Goal: Task Accomplishment & Management: Manage account settings

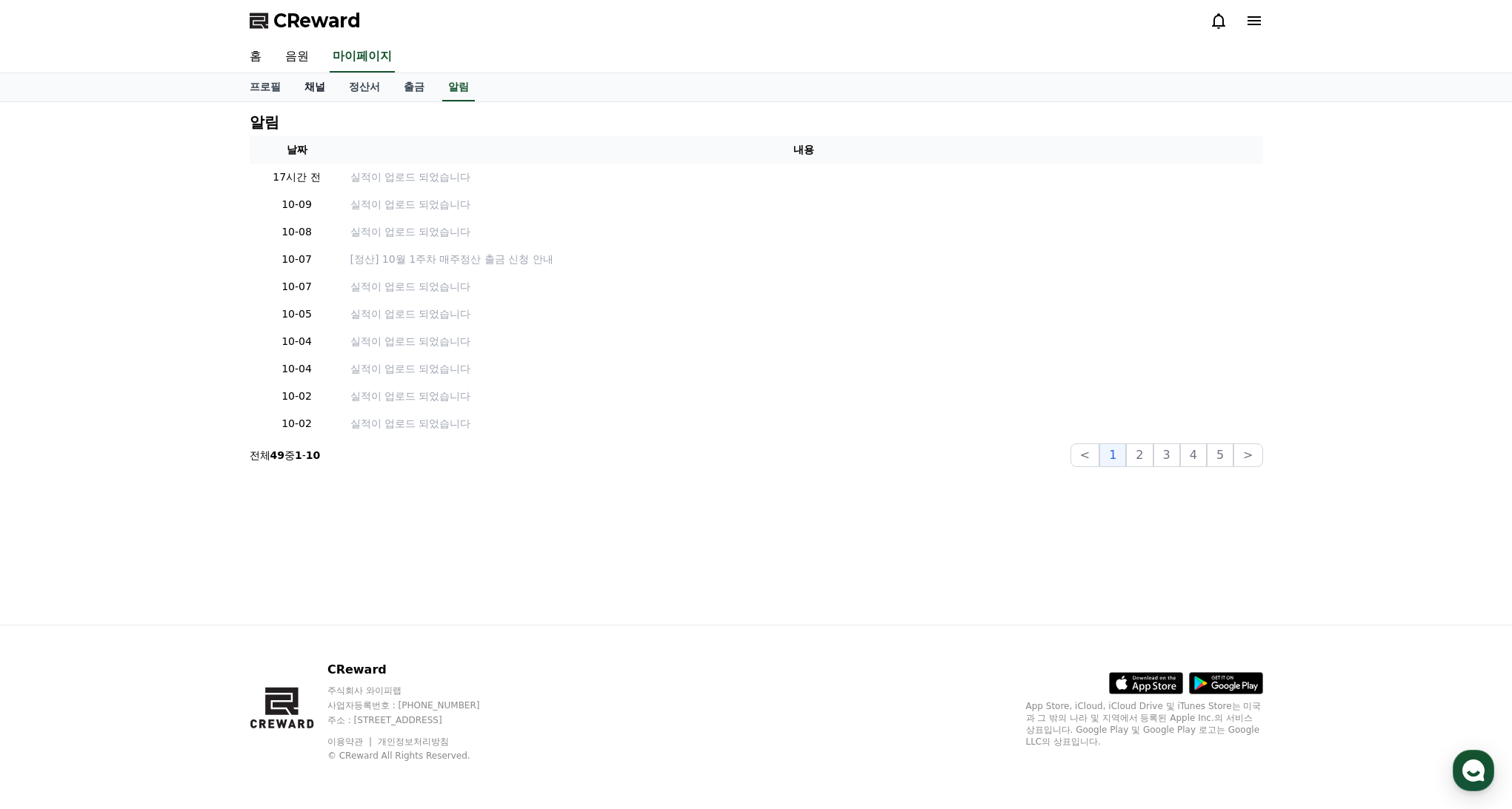
click at [308, 84] on link "채널" at bounding box center [315, 87] width 45 height 28
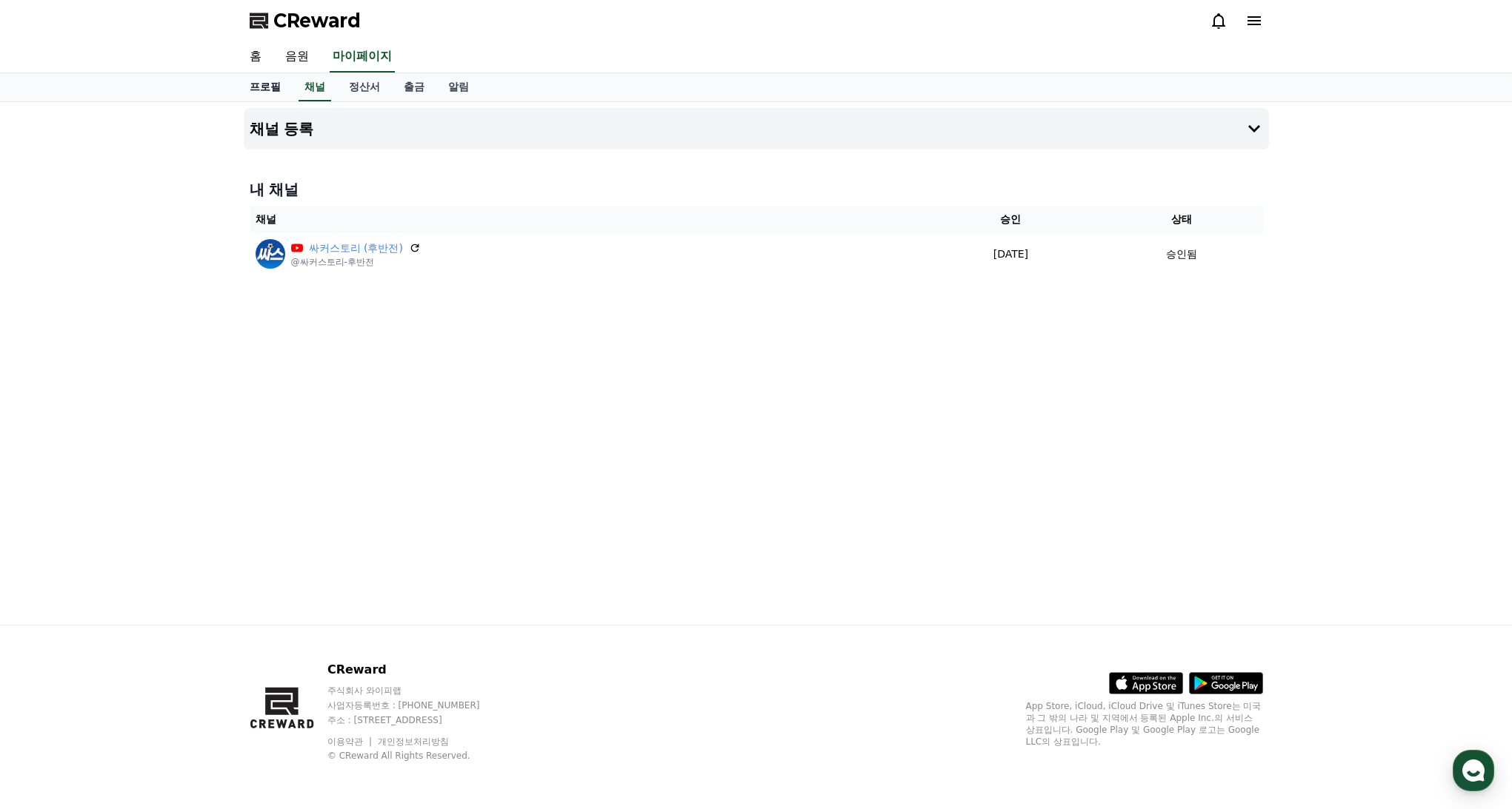
click at [260, 93] on link "프로필" at bounding box center [265, 87] width 55 height 28
select select "**********"
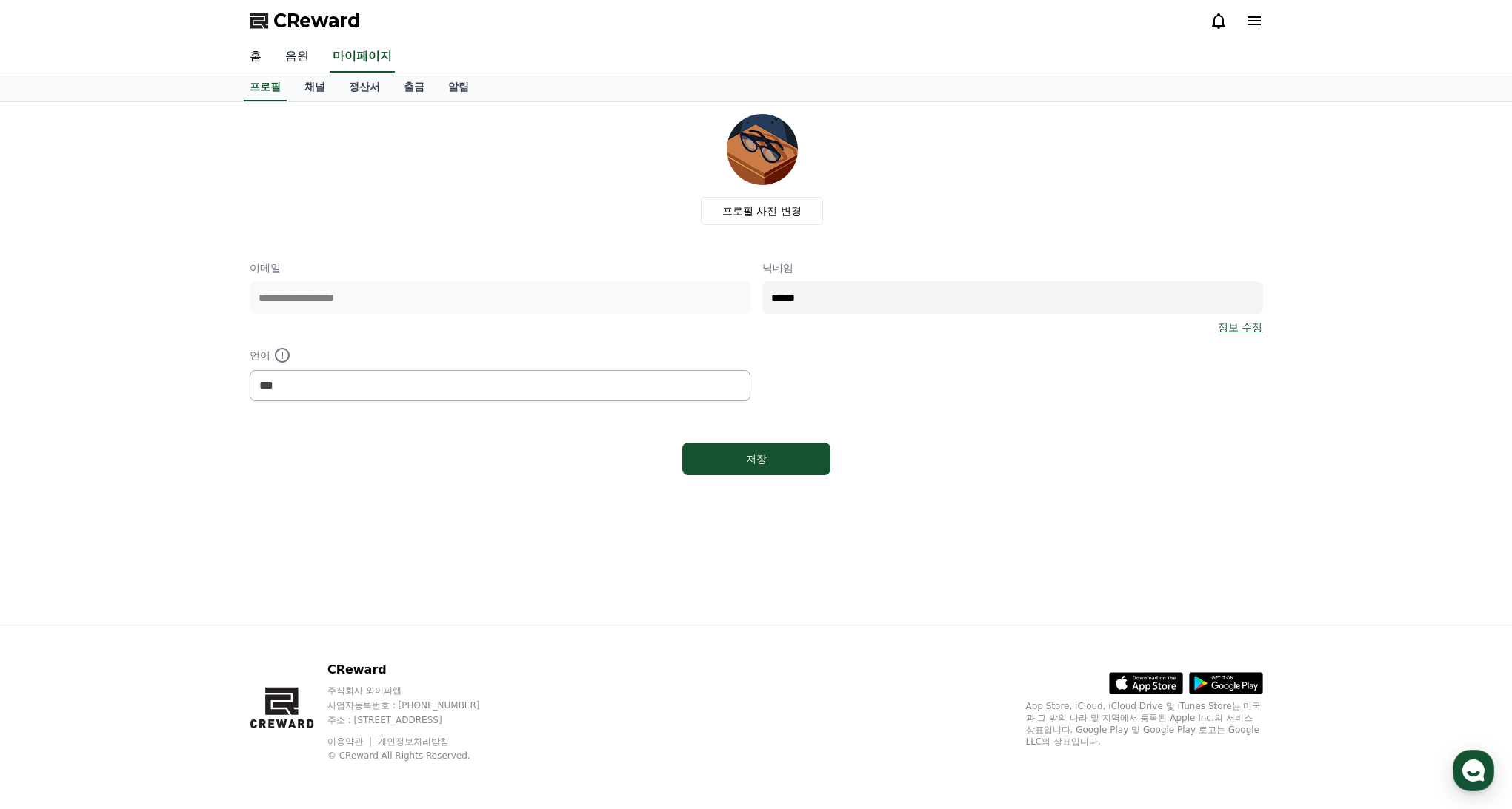
click at [290, 61] on link "음원" at bounding box center [297, 57] width 48 height 31
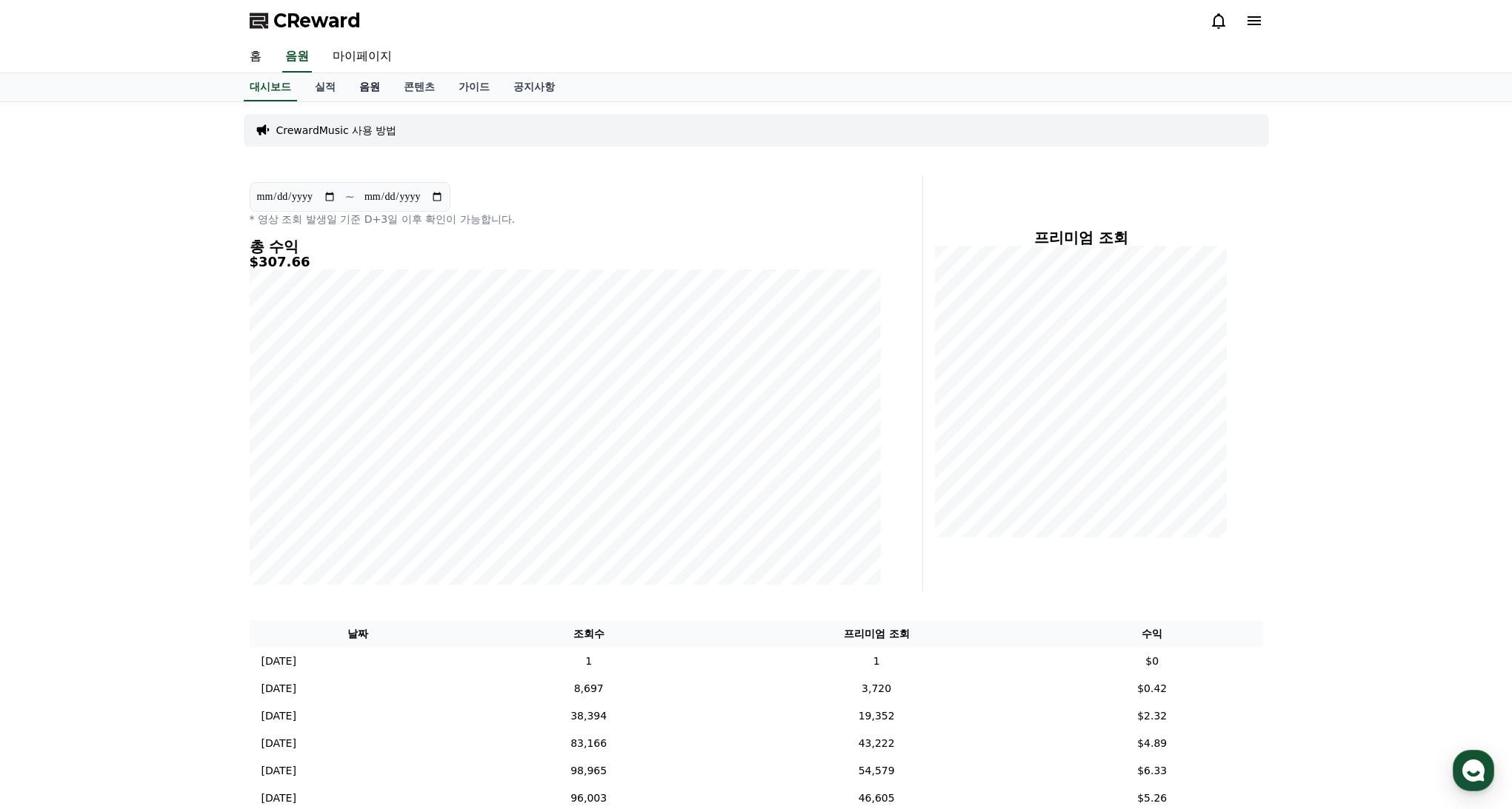
click at [347, 82] on link "음원" at bounding box center [369, 87] width 45 height 28
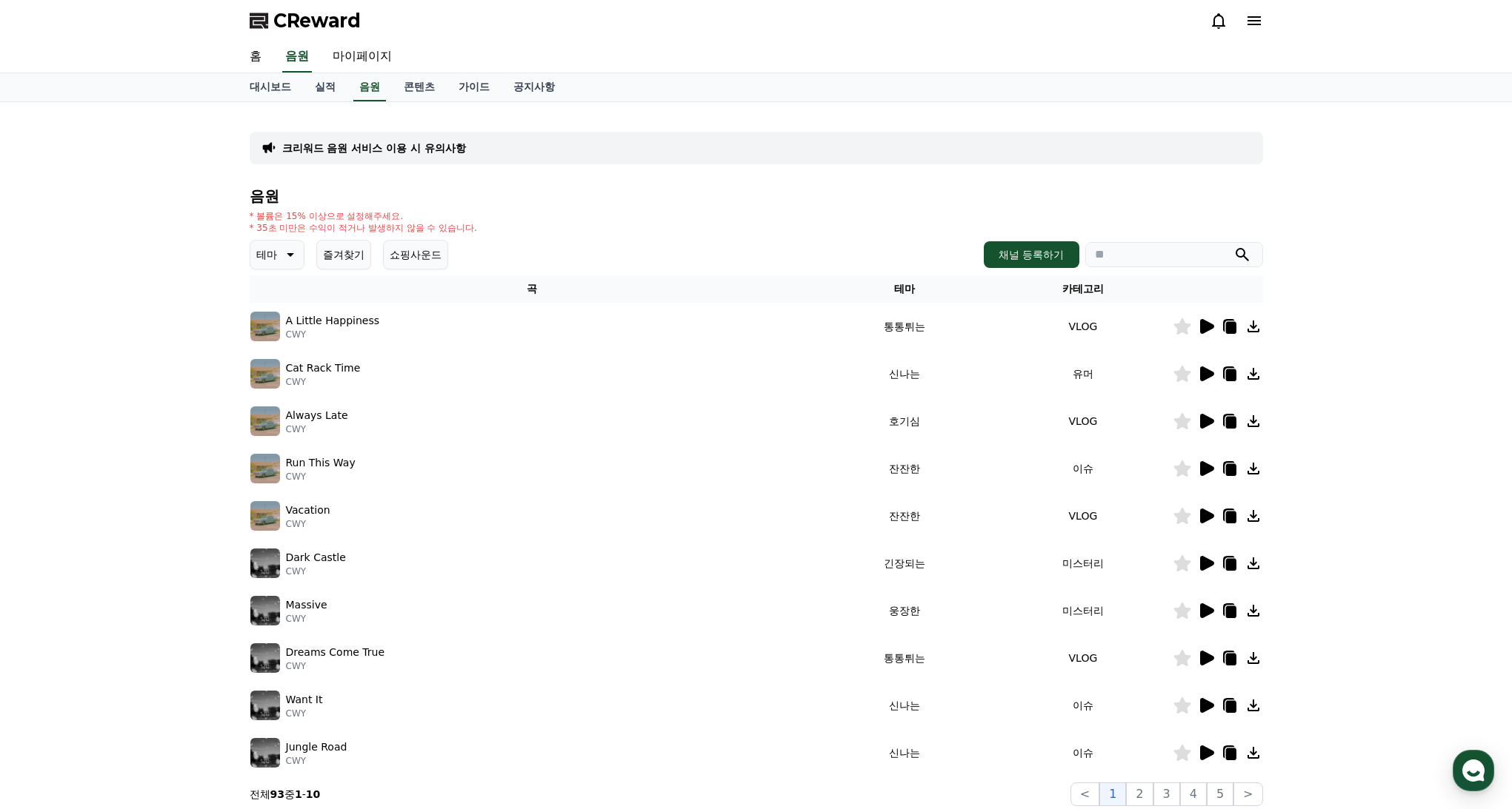
click at [348, 250] on button "즐겨찾기" at bounding box center [343, 254] width 55 height 29
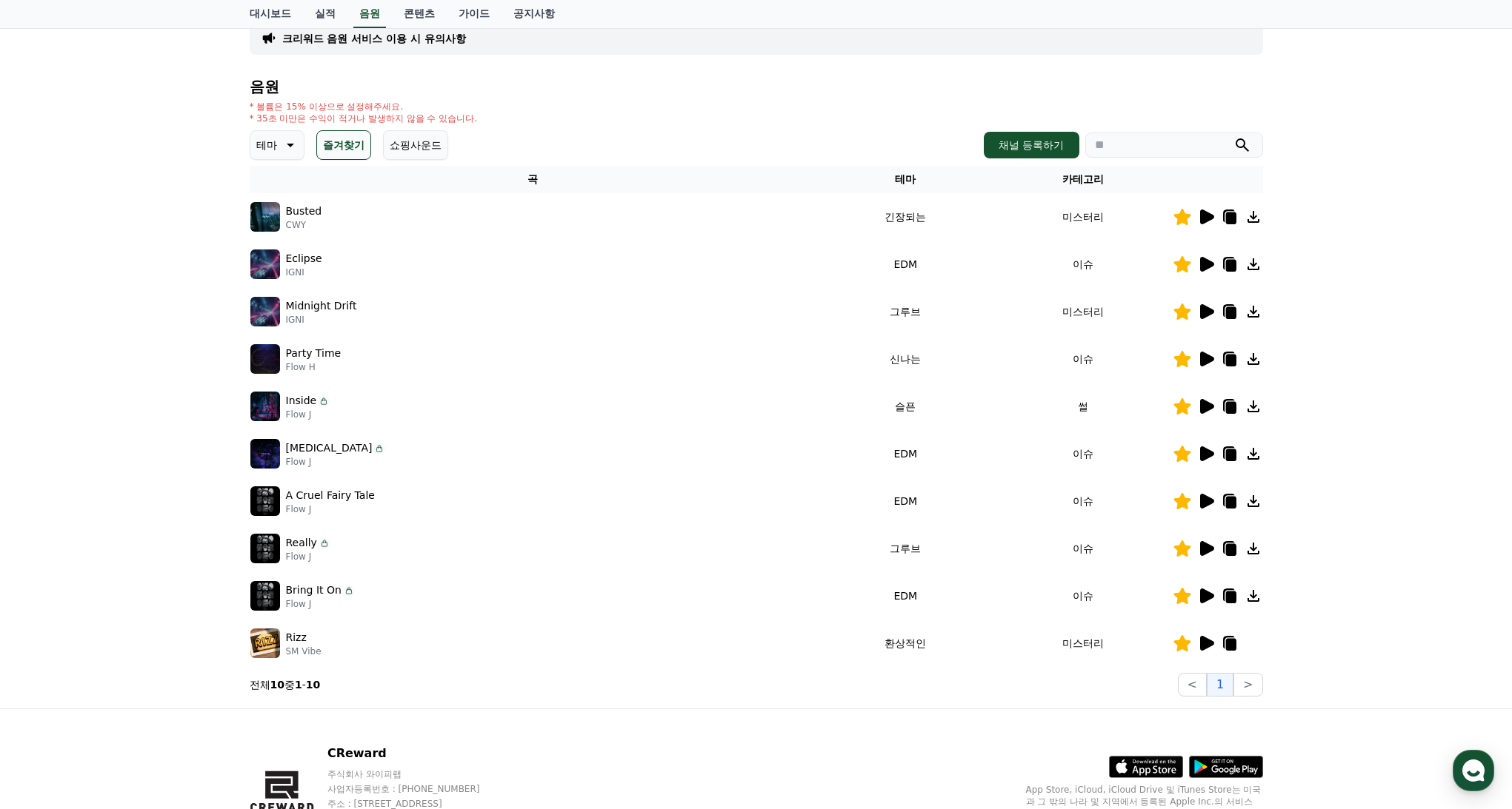
scroll to position [114, 0]
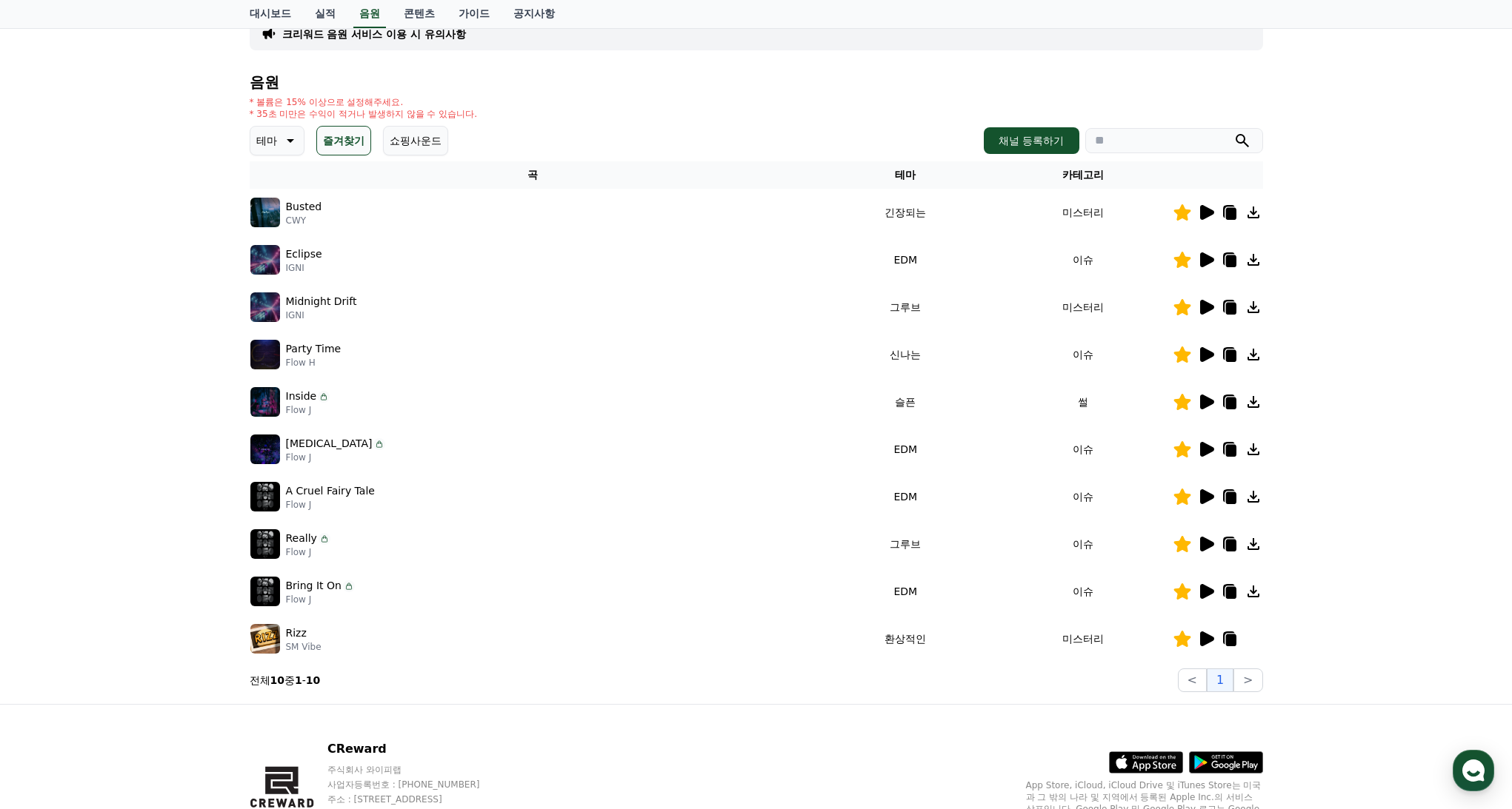
click at [1208, 592] on icon at bounding box center [1207, 592] width 14 height 15
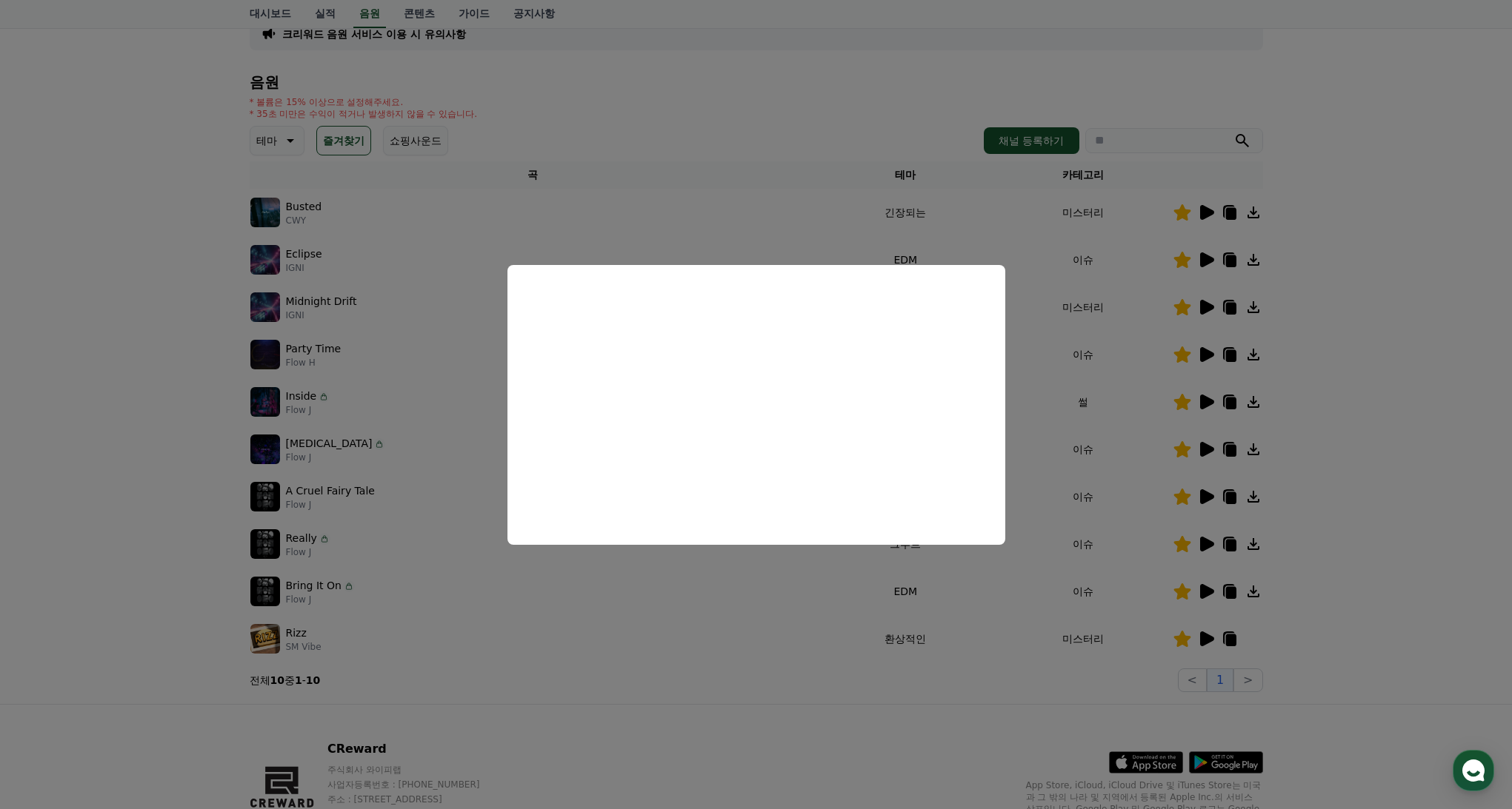
click at [1206, 540] on button "close modal" at bounding box center [756, 404] width 1512 height 809
click at [1206, 543] on icon at bounding box center [1207, 544] width 14 height 15
click at [1214, 497] on button "close modal" at bounding box center [756, 404] width 1512 height 809
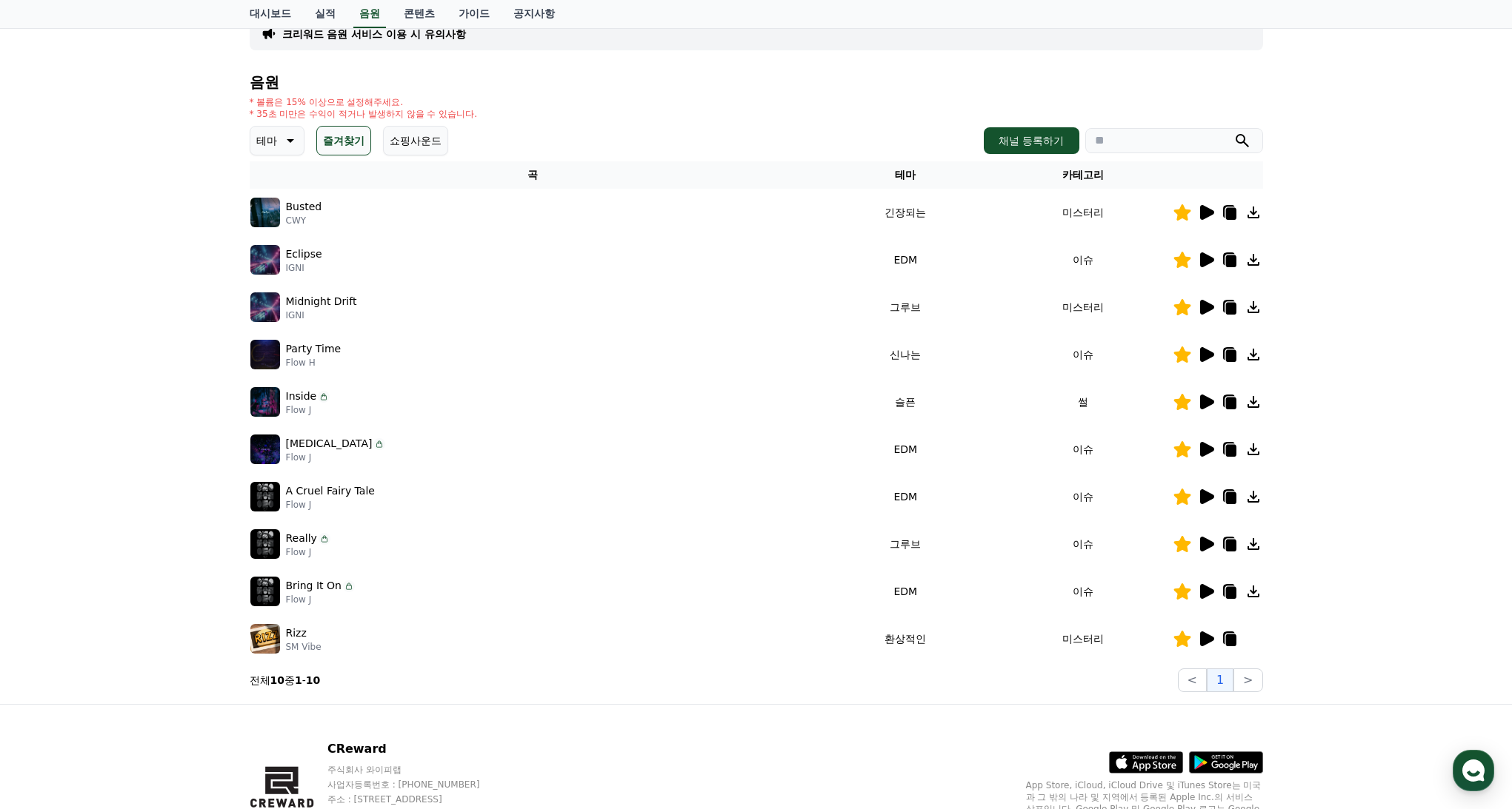
click at [1205, 494] on icon at bounding box center [1207, 497] width 14 height 15
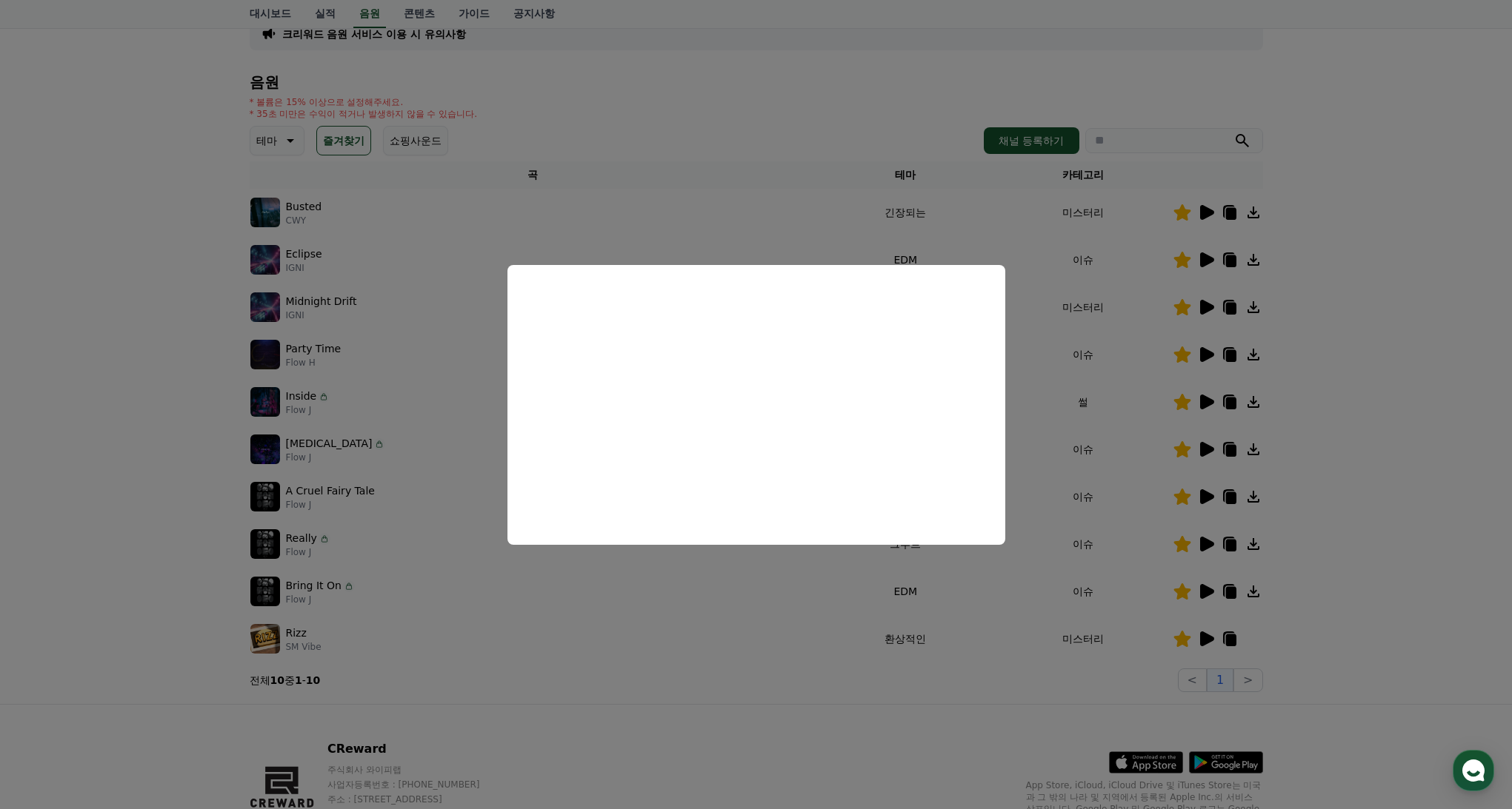
click at [1203, 447] on button "close modal" at bounding box center [756, 404] width 1512 height 809
click at [1204, 446] on icon at bounding box center [1207, 450] width 14 height 15
click at [1209, 399] on button "close modal" at bounding box center [756, 404] width 1512 height 809
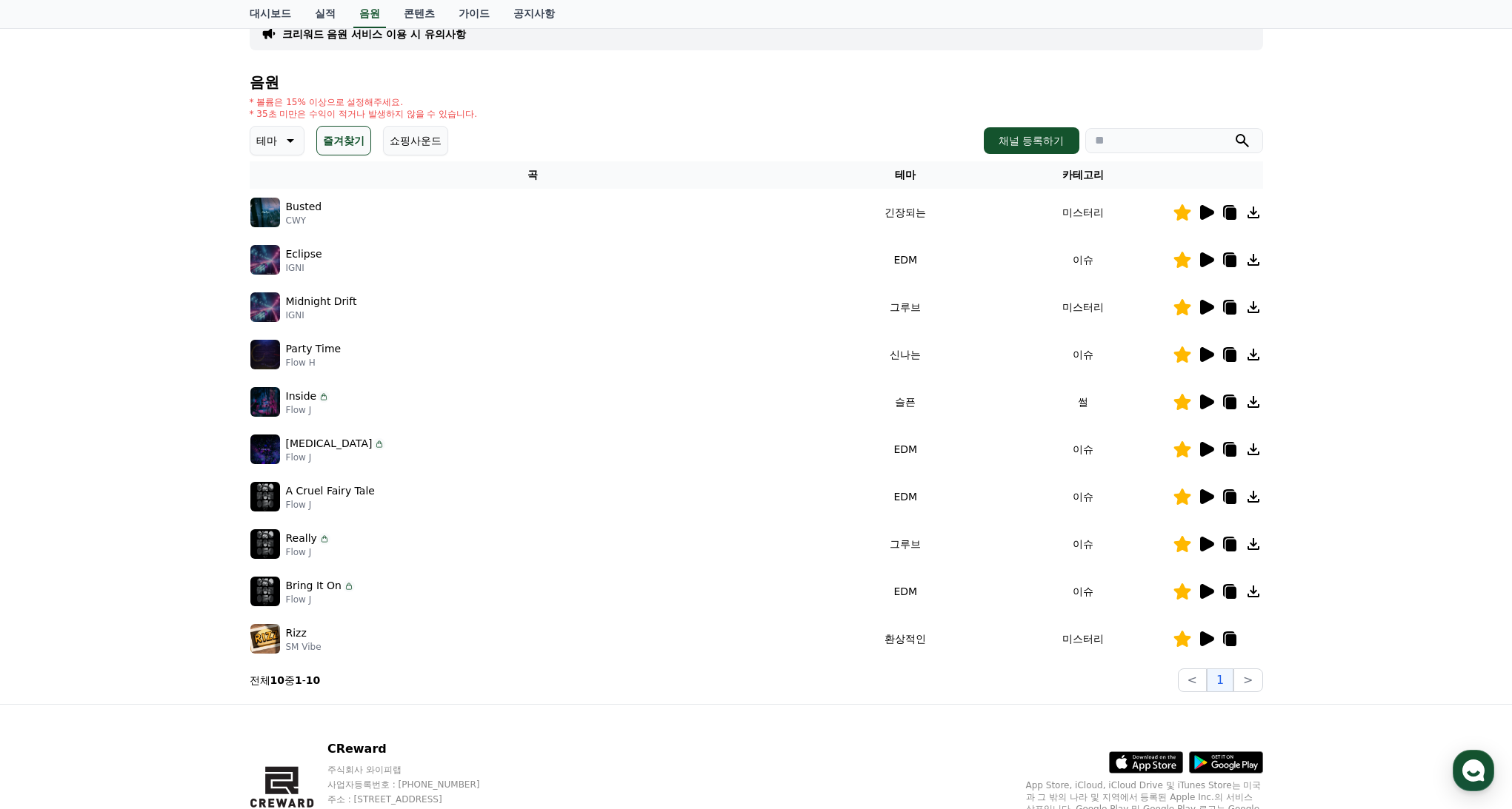
click at [1209, 399] on icon at bounding box center [1207, 402] width 14 height 15
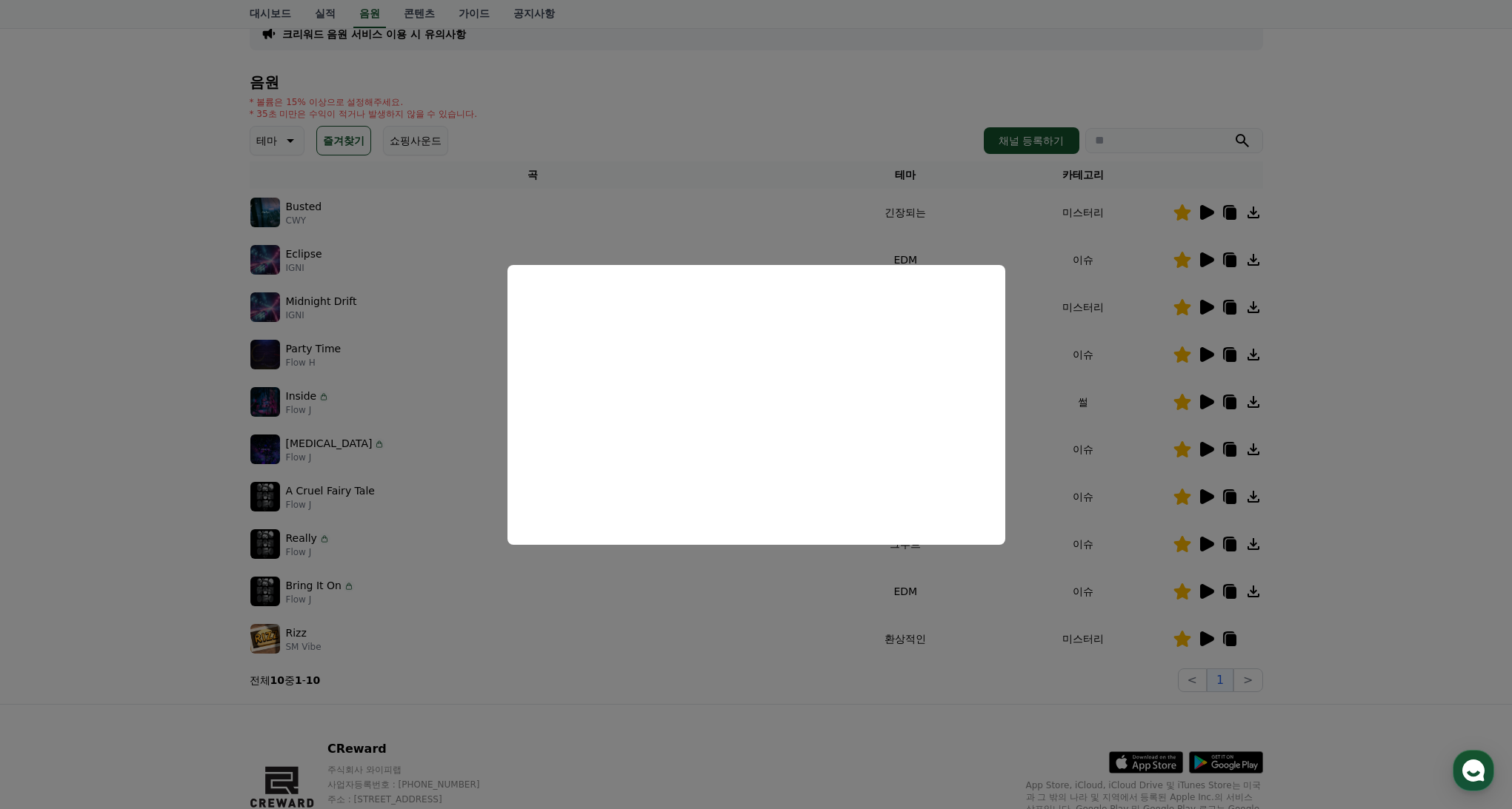
click at [1202, 354] on button "close modal" at bounding box center [756, 404] width 1512 height 809
click at [1202, 350] on icon at bounding box center [1207, 355] width 14 height 15
click at [1203, 304] on button "close modal" at bounding box center [756, 404] width 1512 height 809
click at [1203, 303] on icon at bounding box center [1207, 307] width 14 height 15
click at [1203, 259] on button "close modal" at bounding box center [756, 404] width 1512 height 809
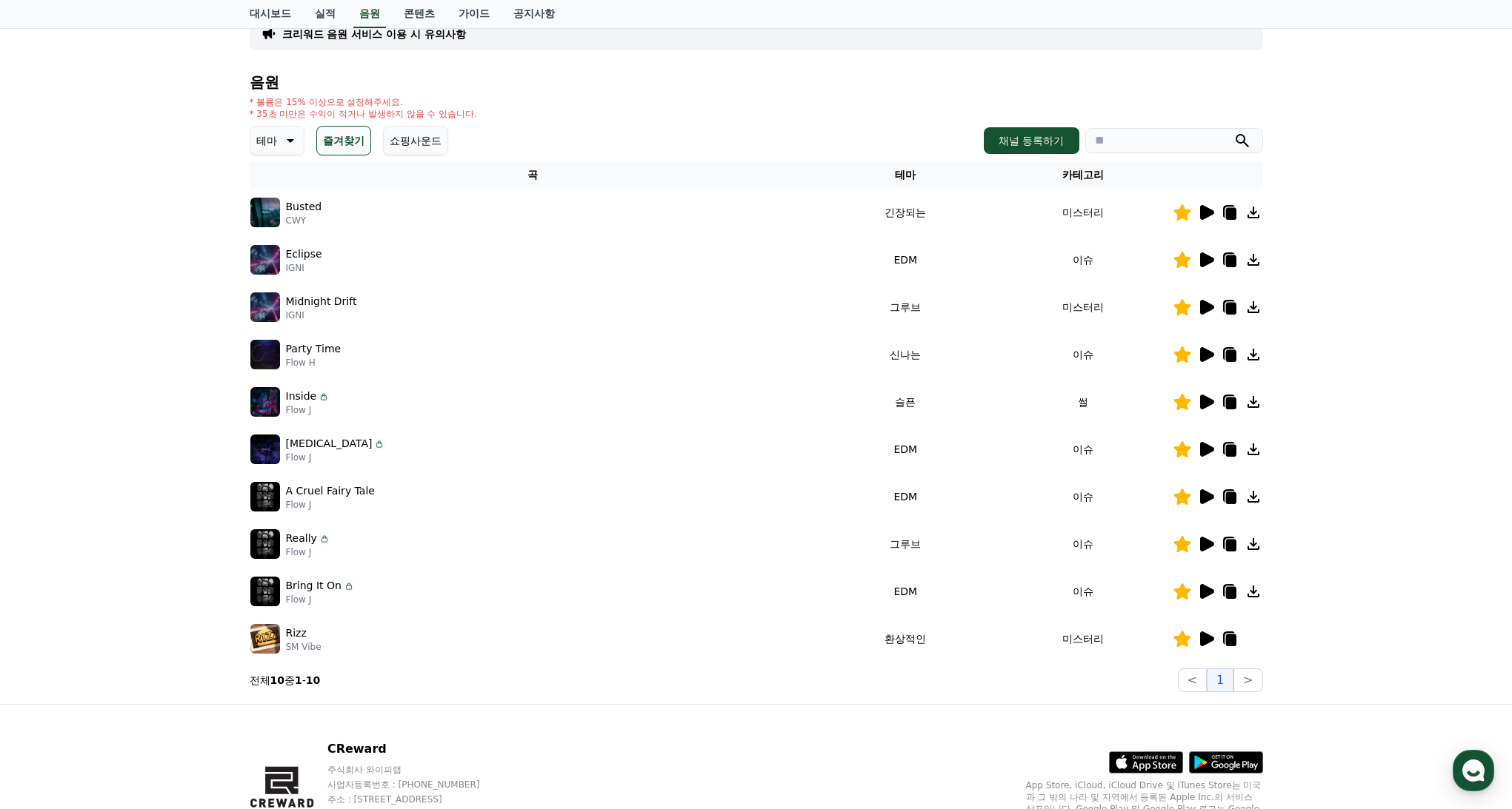
click at [1203, 259] on icon at bounding box center [1207, 260] width 14 height 15
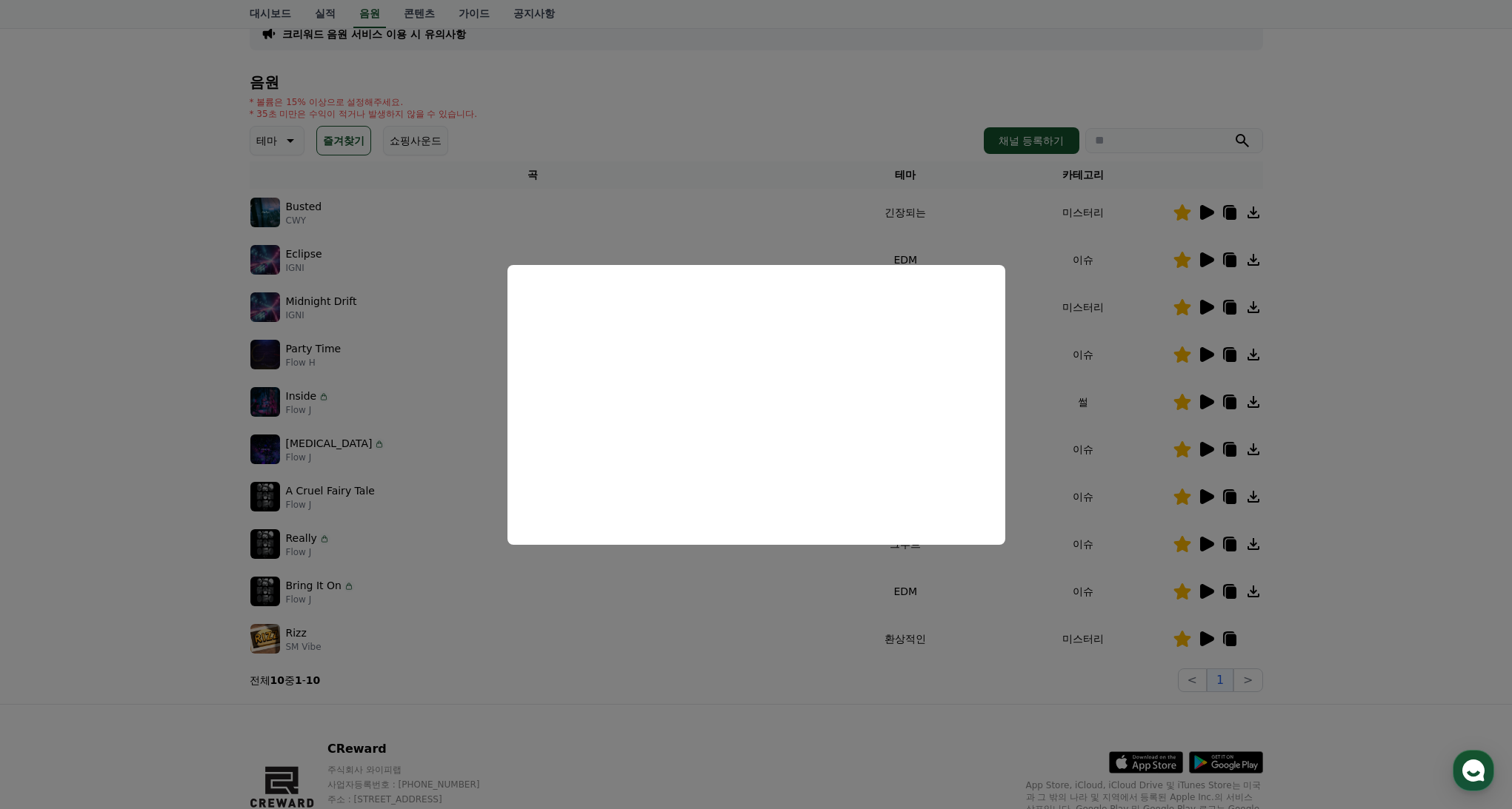
click at [1199, 214] on button "close modal" at bounding box center [756, 404] width 1512 height 809
click at [1202, 211] on icon at bounding box center [1207, 213] width 14 height 15
click at [1000, 608] on button "close modal" at bounding box center [756, 404] width 1512 height 809
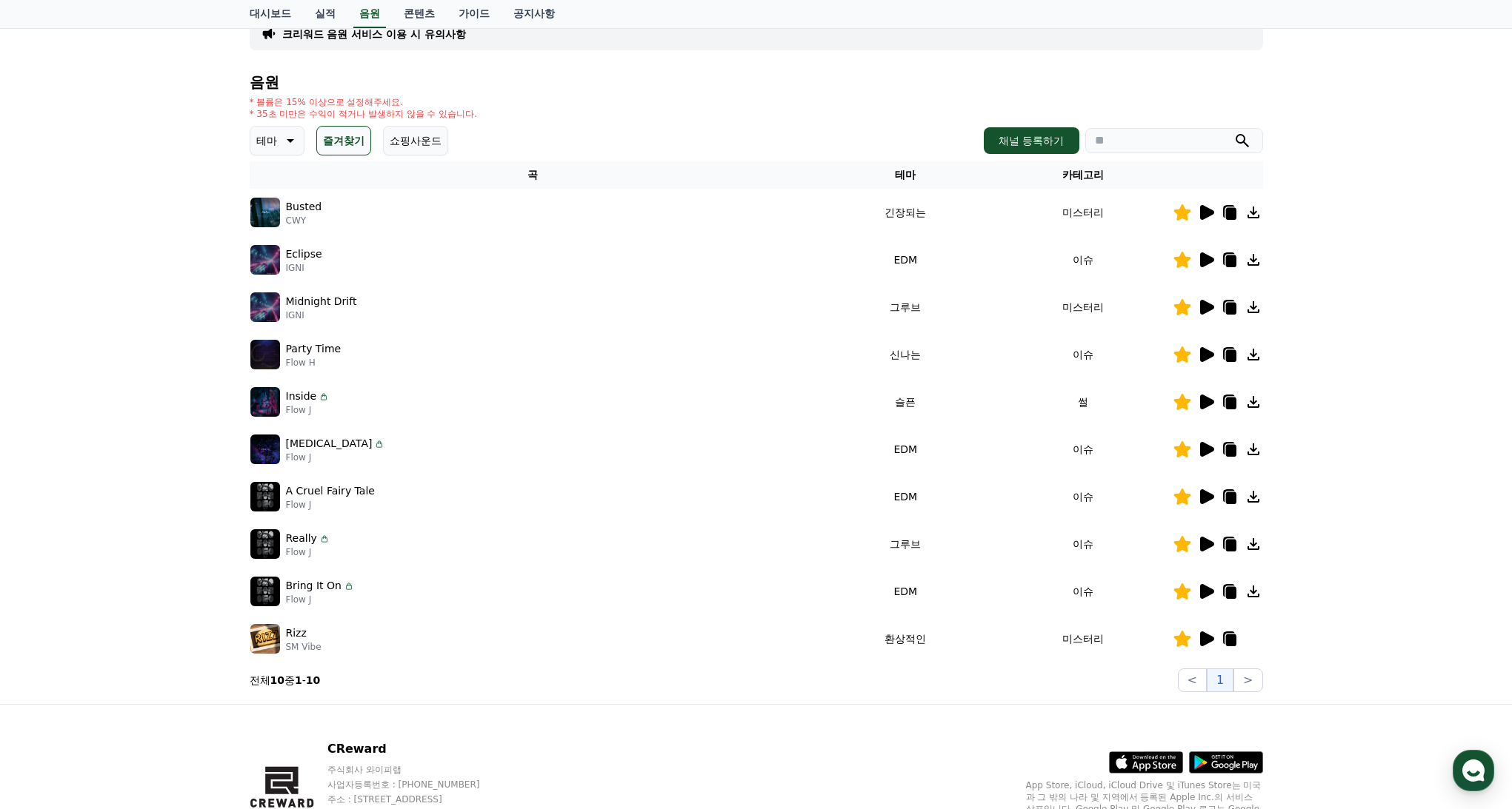
click at [1233, 591] on icon at bounding box center [1230, 593] width 11 height 12
